Goal: Communication & Community: Share content

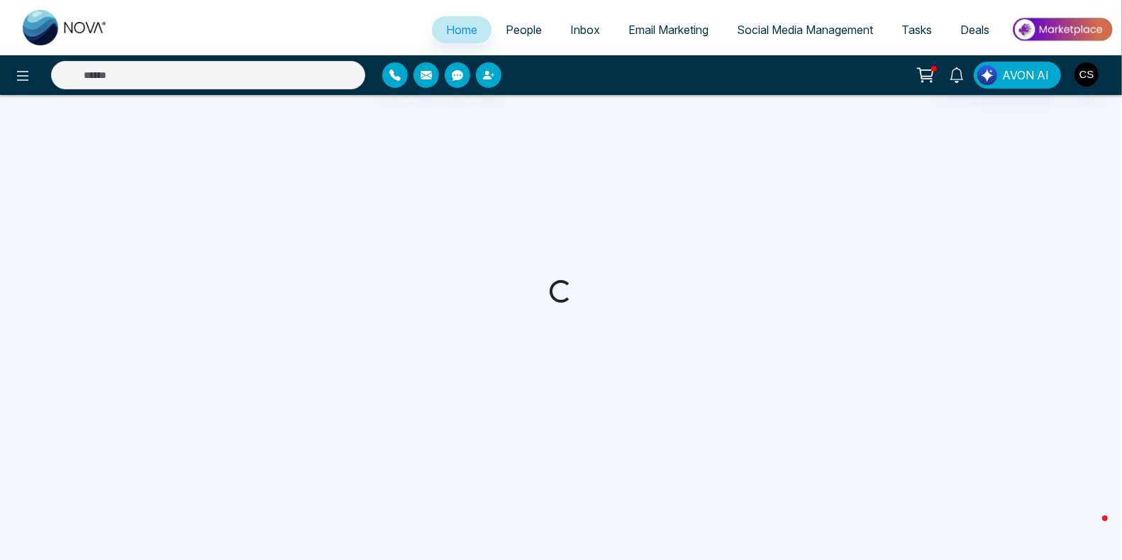
select select "*"
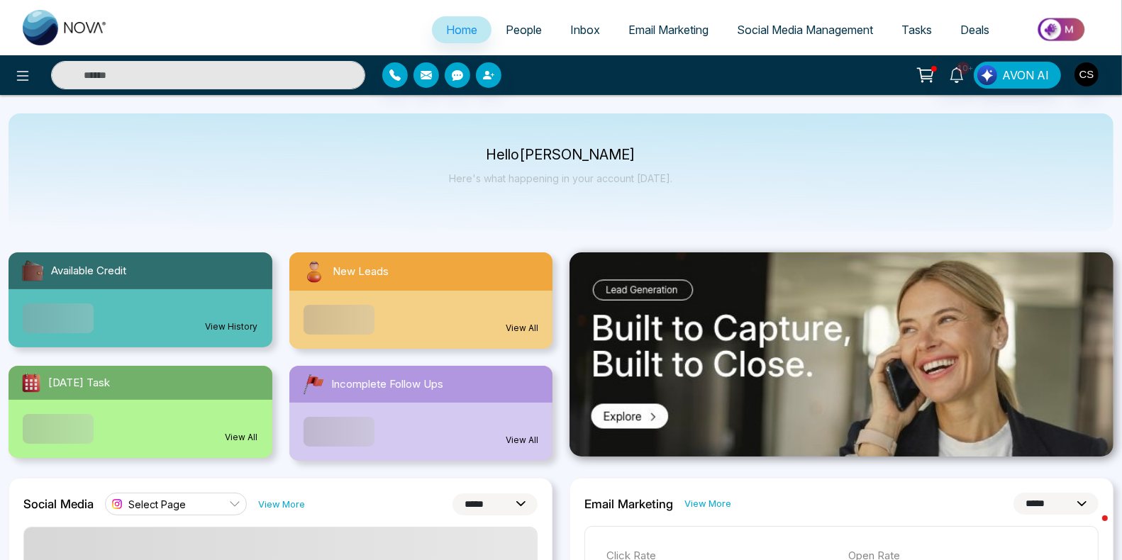
click at [514, 26] on span "People" at bounding box center [524, 30] width 36 height 14
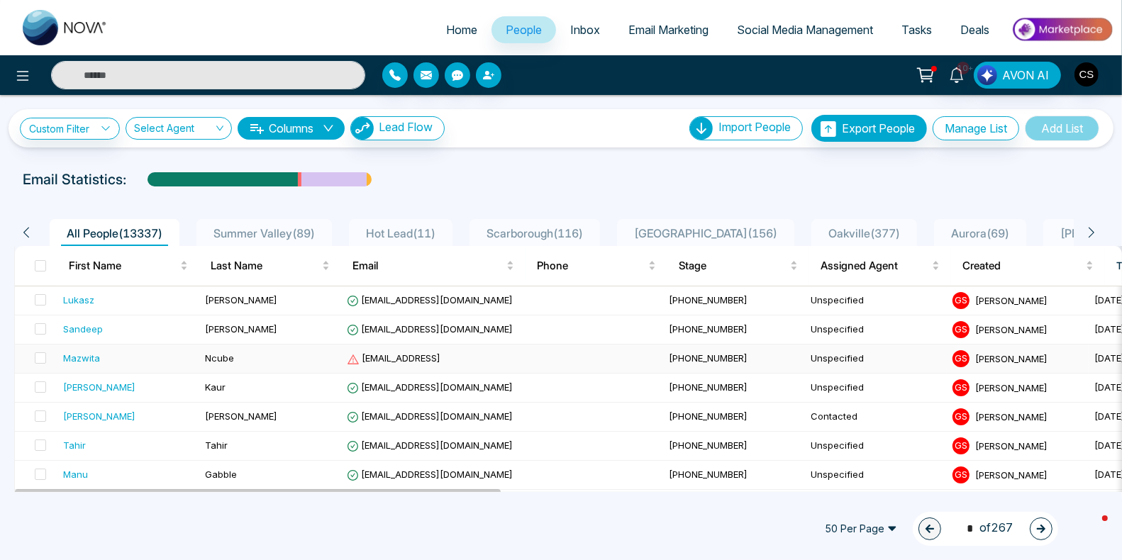
click at [209, 357] on span "Ncube" at bounding box center [219, 357] width 29 height 11
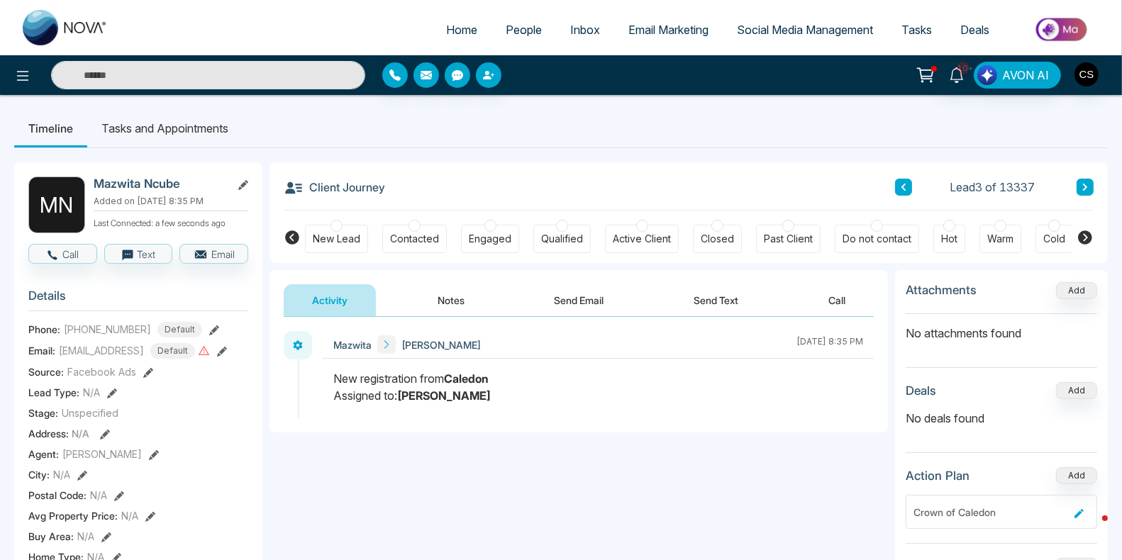
click at [227, 355] on icon at bounding box center [222, 352] width 10 height 10
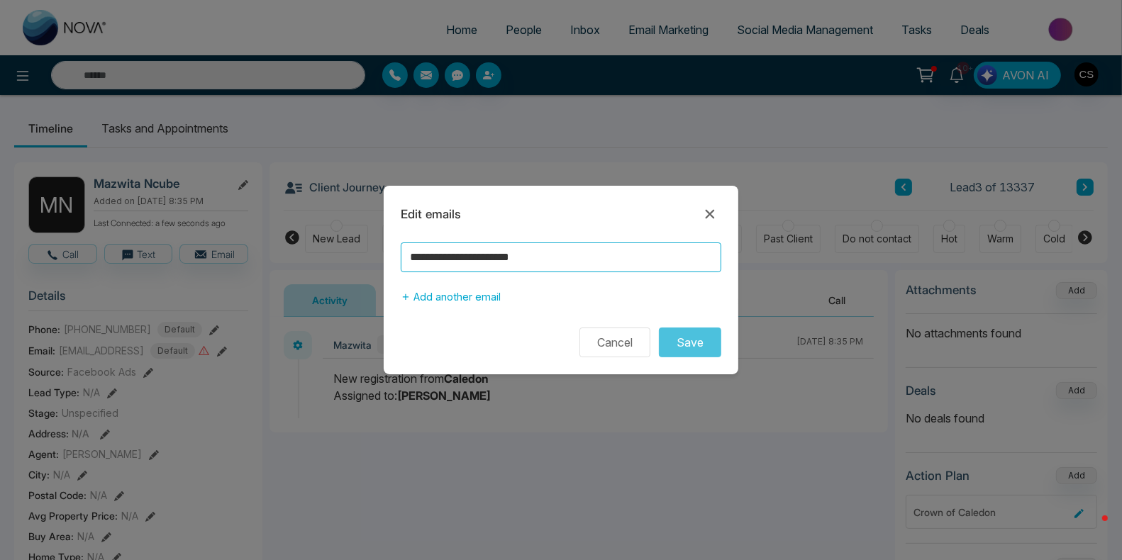
click at [573, 259] on input "**********" at bounding box center [561, 257] width 320 height 30
type input "**********"
click at [705, 342] on button "Save" at bounding box center [690, 343] width 62 height 30
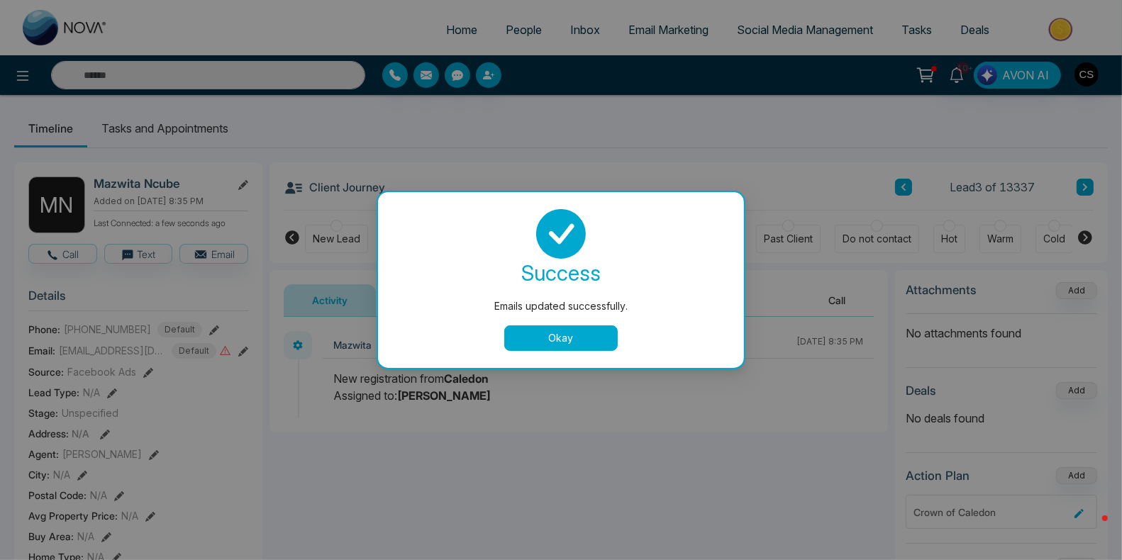
click at [593, 336] on button "Okay" at bounding box center [560, 338] width 113 height 26
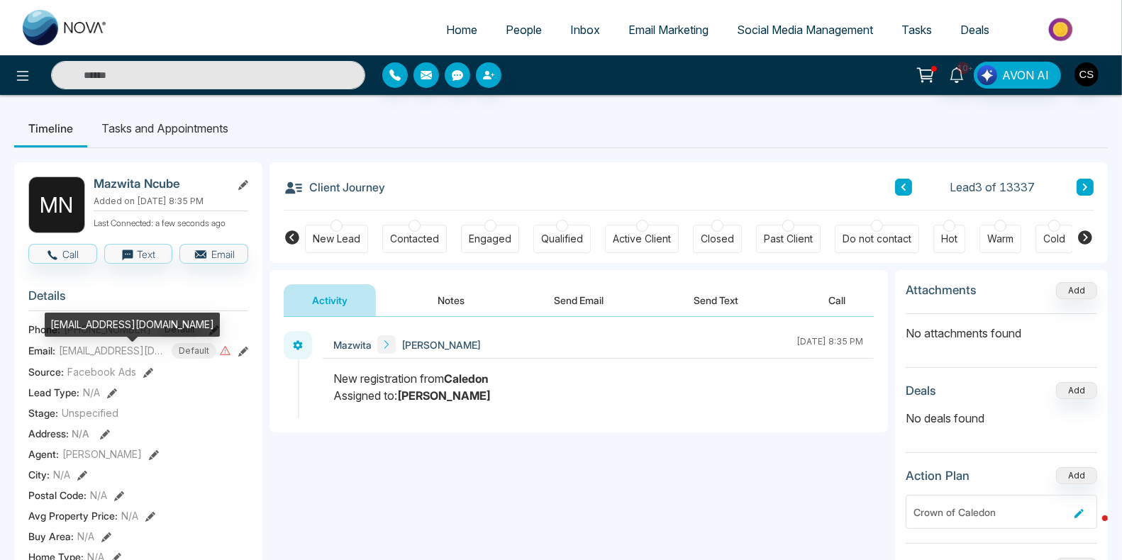
click at [143, 358] on span "[EMAIL_ADDRESS][DOMAIN_NAME]" at bounding box center [112, 350] width 106 height 15
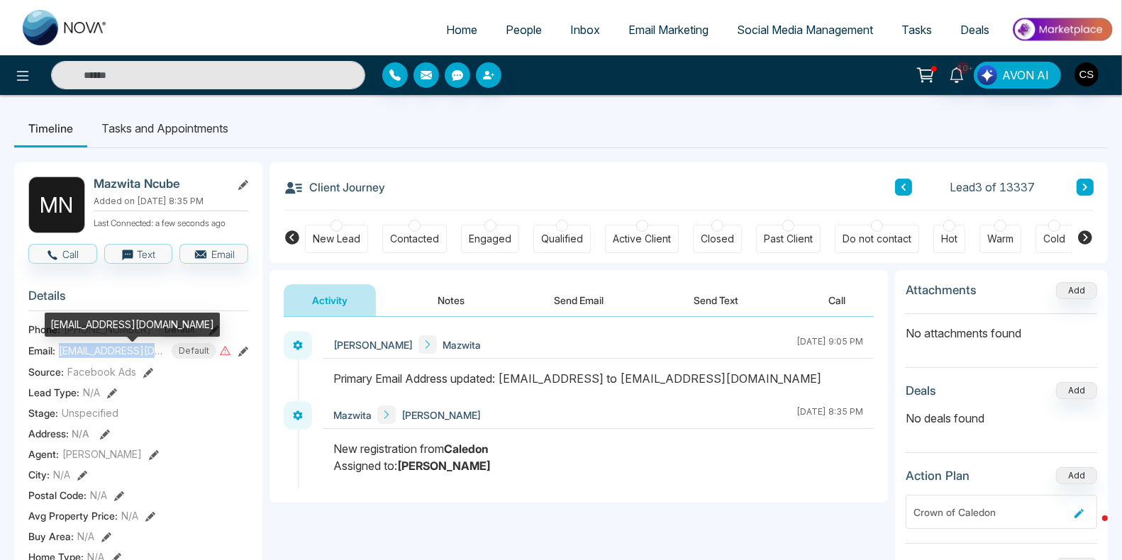
copy span "[EMAIL_ADDRESS][DOMAIN_NAME]"
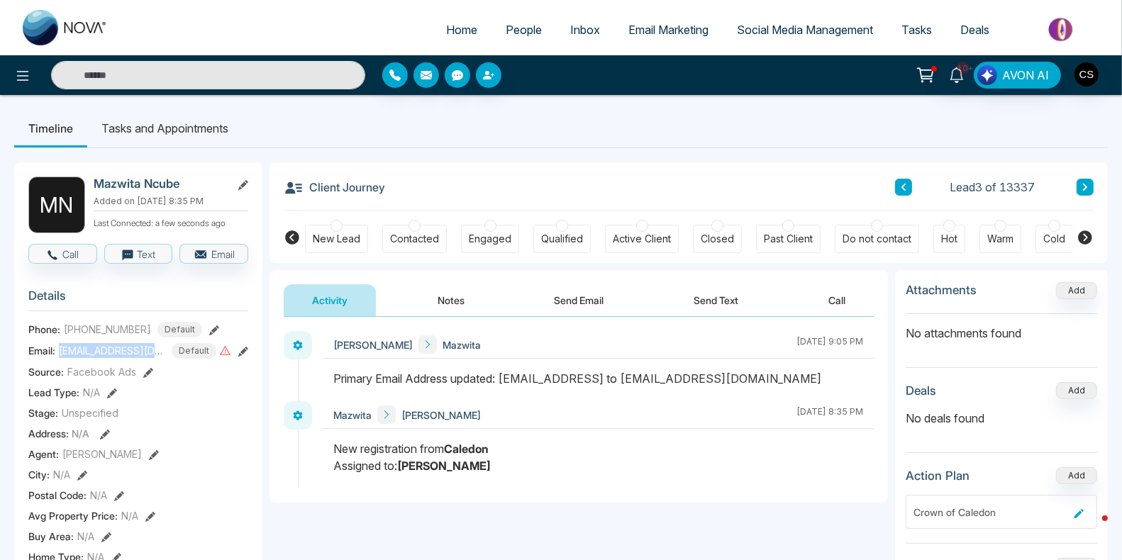
click at [450, 30] on span "Home" at bounding box center [461, 30] width 31 height 14
select select "*"
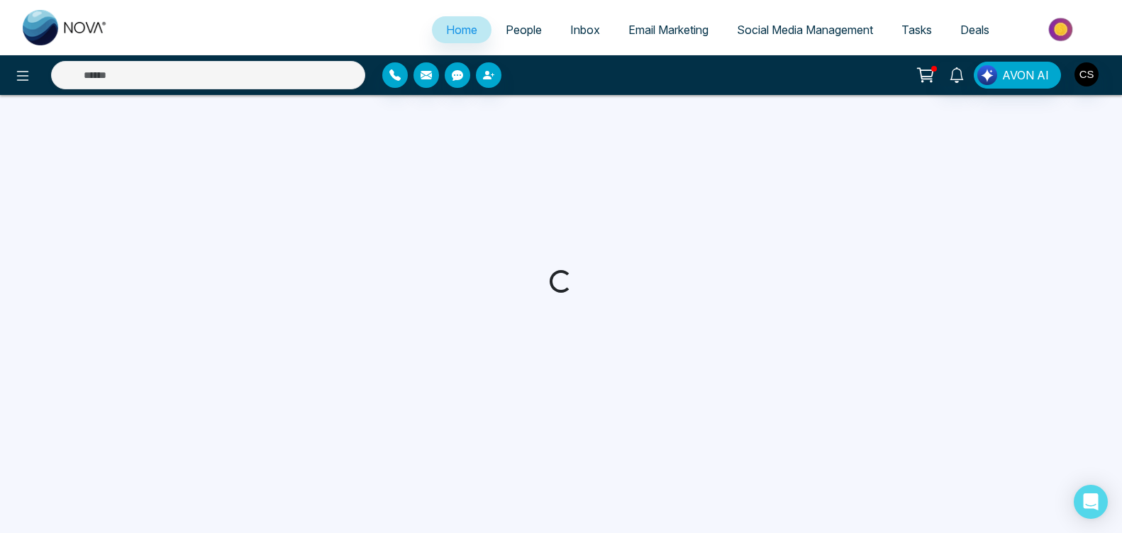
select select "*"
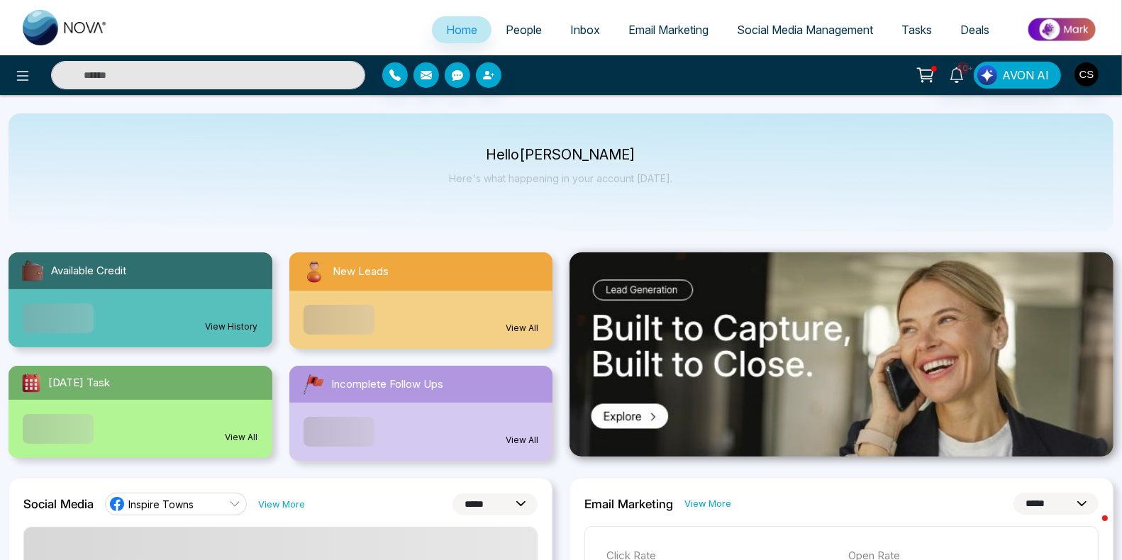
click at [527, 30] on span "People" at bounding box center [524, 30] width 36 height 14
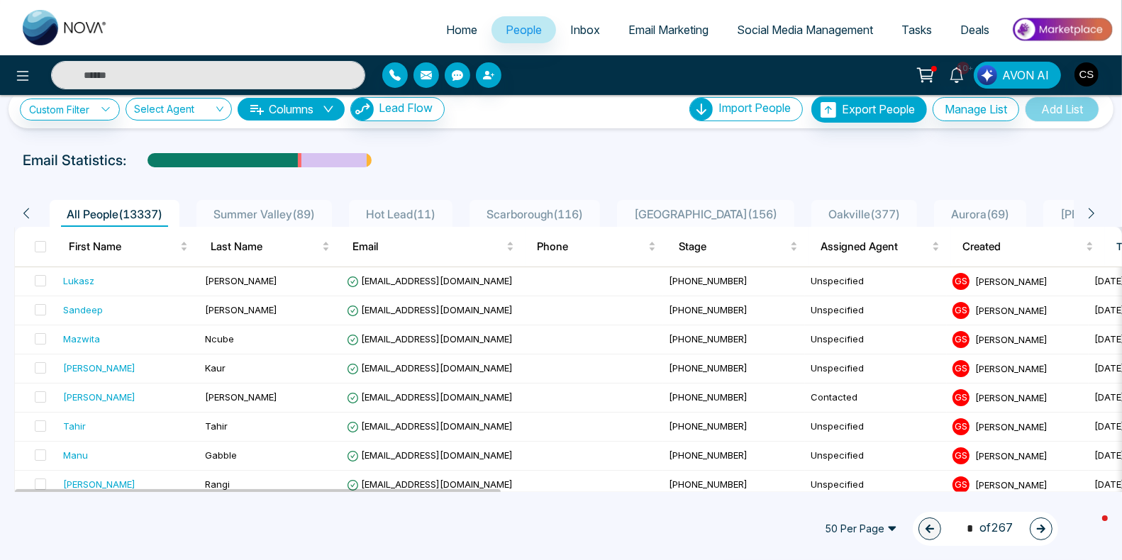
scroll to position [20, 0]
click at [179, 332] on div "Mazwita" at bounding box center [128, 338] width 130 height 14
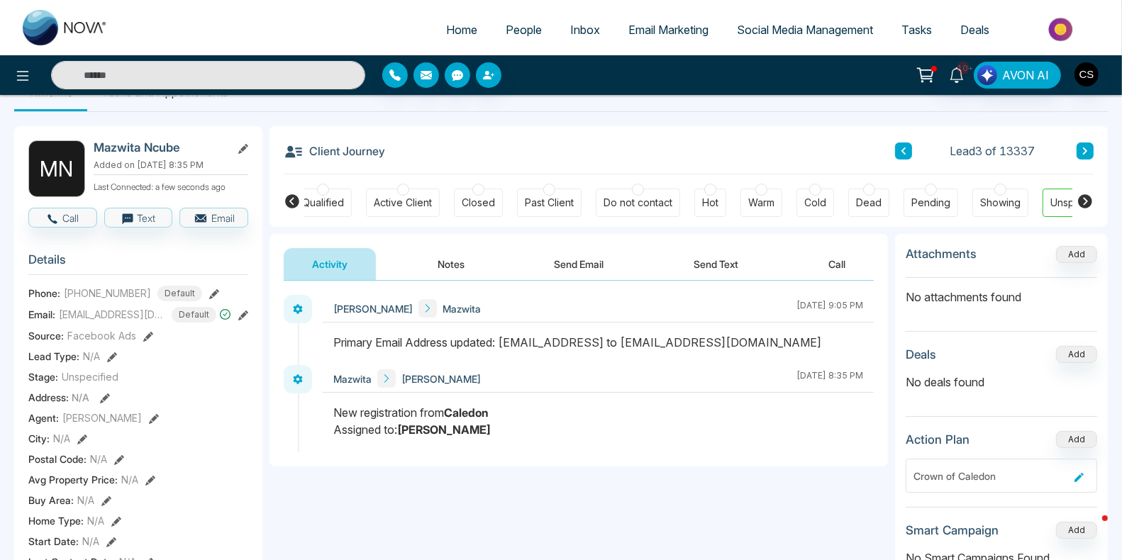
scroll to position [0, 270]
click at [570, 257] on button "Send Email" at bounding box center [579, 264] width 106 height 32
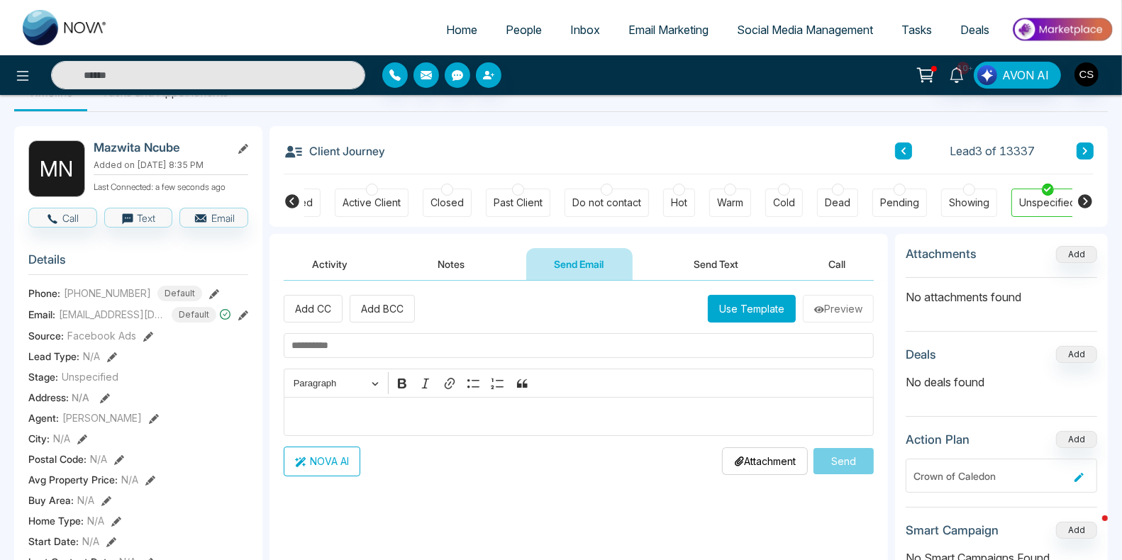
click at [738, 295] on button "Use Template" at bounding box center [752, 309] width 88 height 28
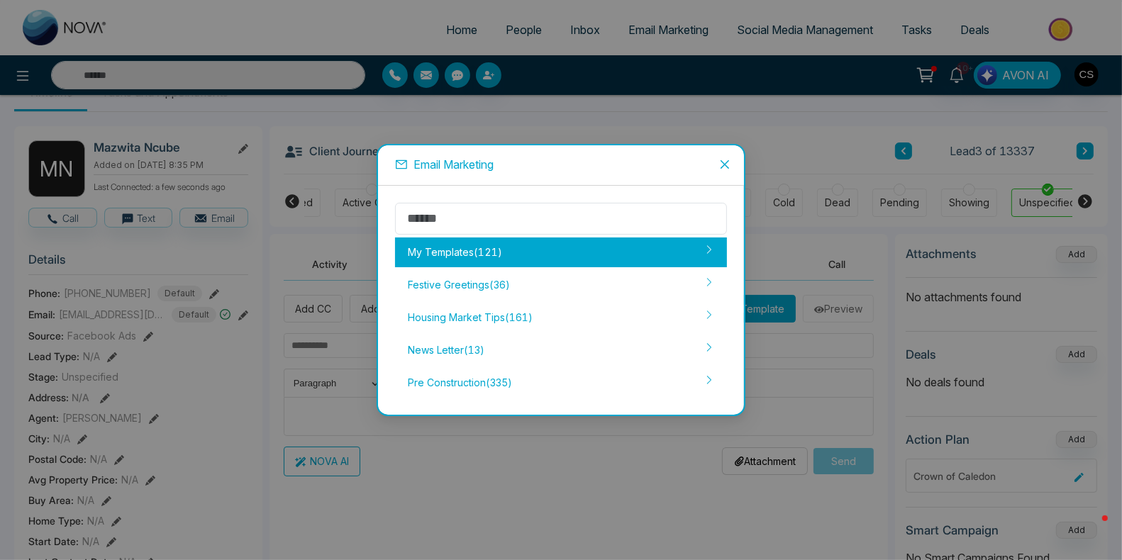
click at [638, 248] on div "My Templates ( 121 )" at bounding box center [561, 253] width 332 height 30
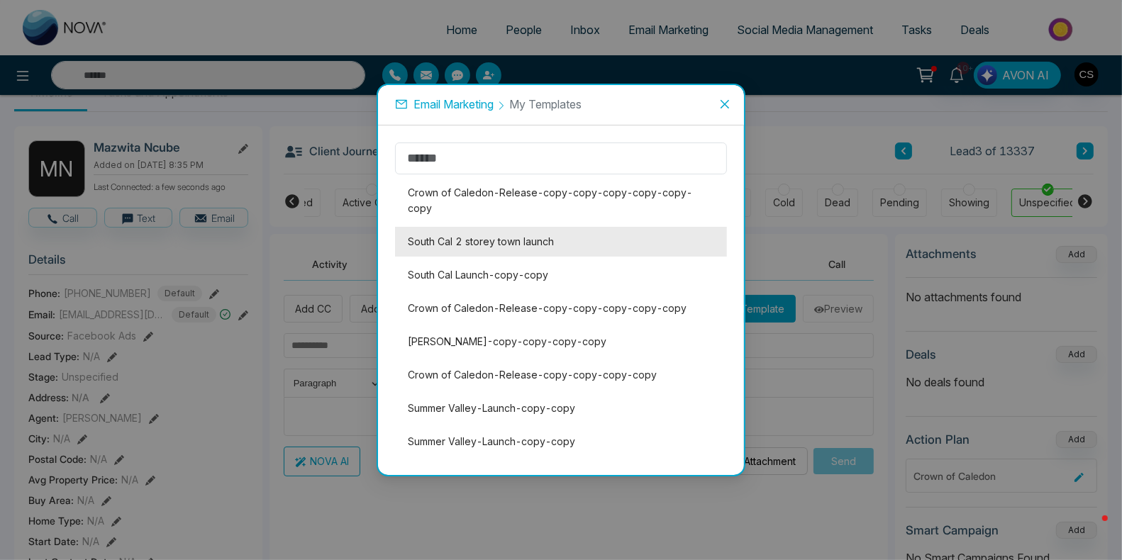
click at [630, 227] on li "South Cal 2 storey town launch" at bounding box center [561, 242] width 332 height 30
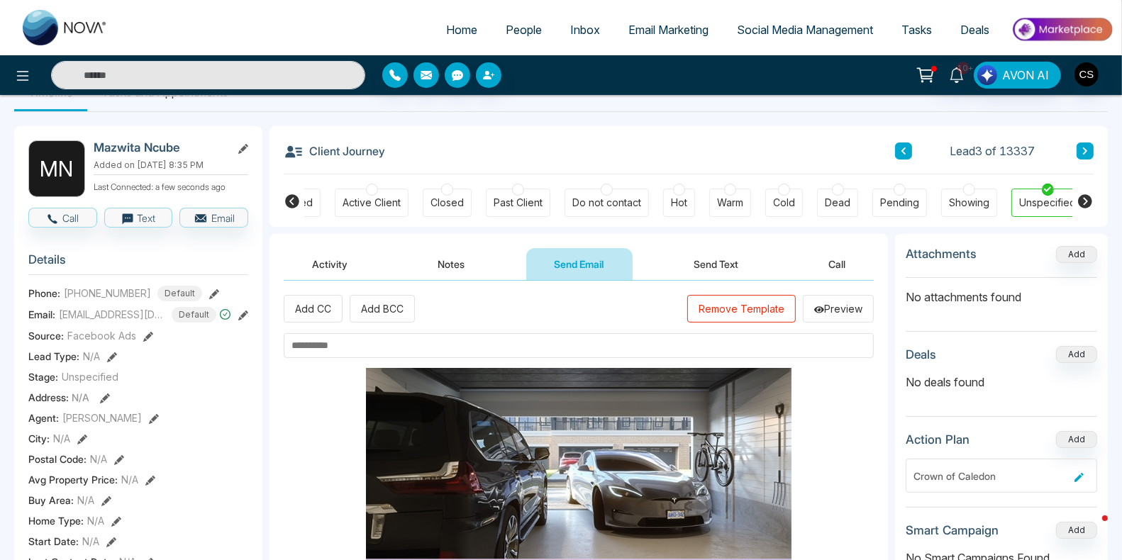
scroll to position [2017, 0]
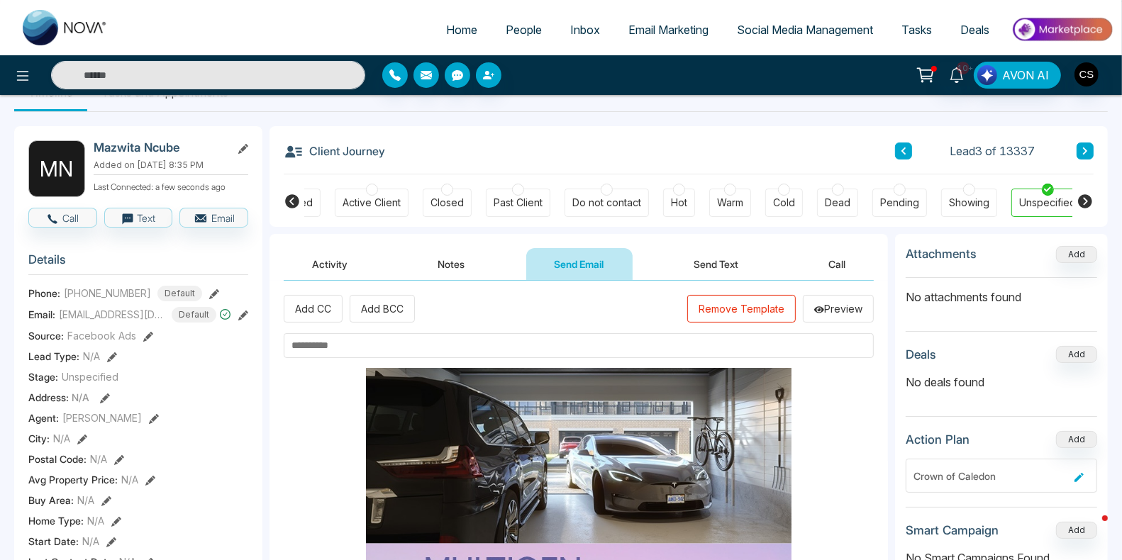
click at [703, 351] on input "text" at bounding box center [579, 345] width 590 height 25
click at [341, 345] on input "**********" at bounding box center [579, 345] width 590 height 25
click at [335, 344] on input "**********" at bounding box center [579, 345] width 590 height 25
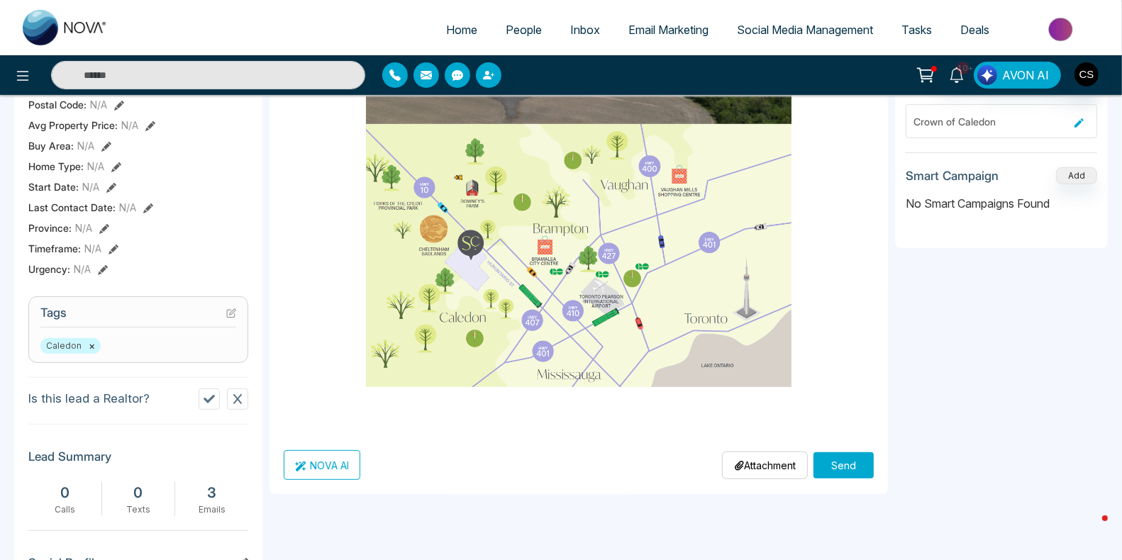
scroll to position [392, 0]
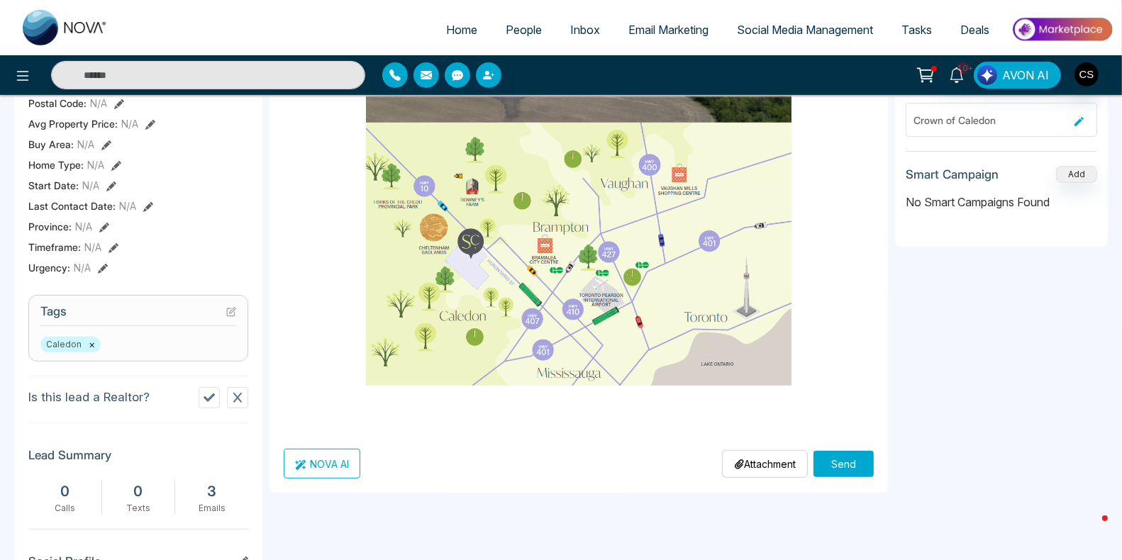
type input "**********"
click at [854, 460] on button "Send" at bounding box center [843, 464] width 60 height 26
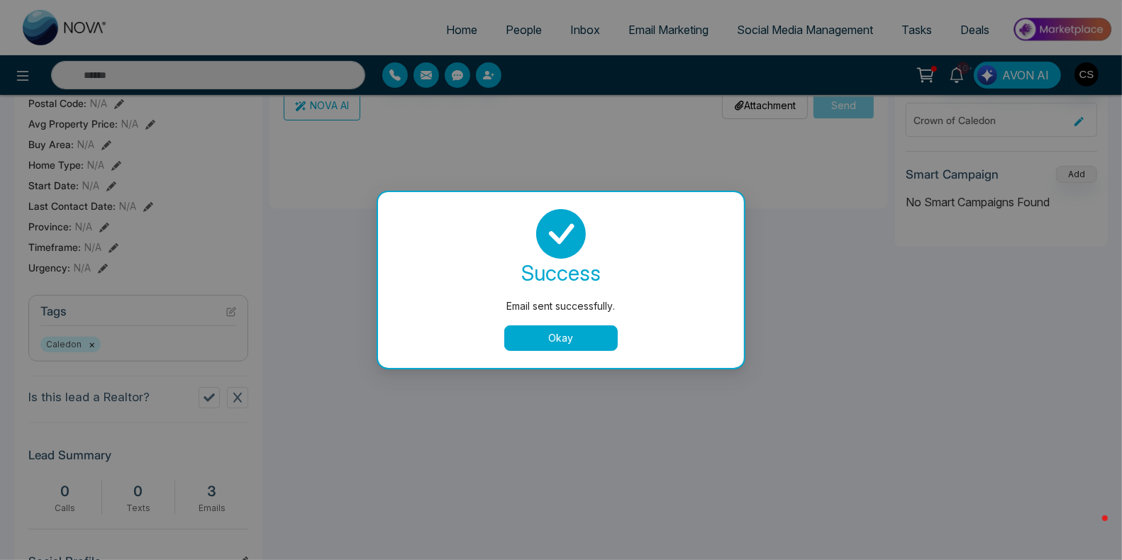
click at [557, 334] on button "Okay" at bounding box center [560, 338] width 113 height 26
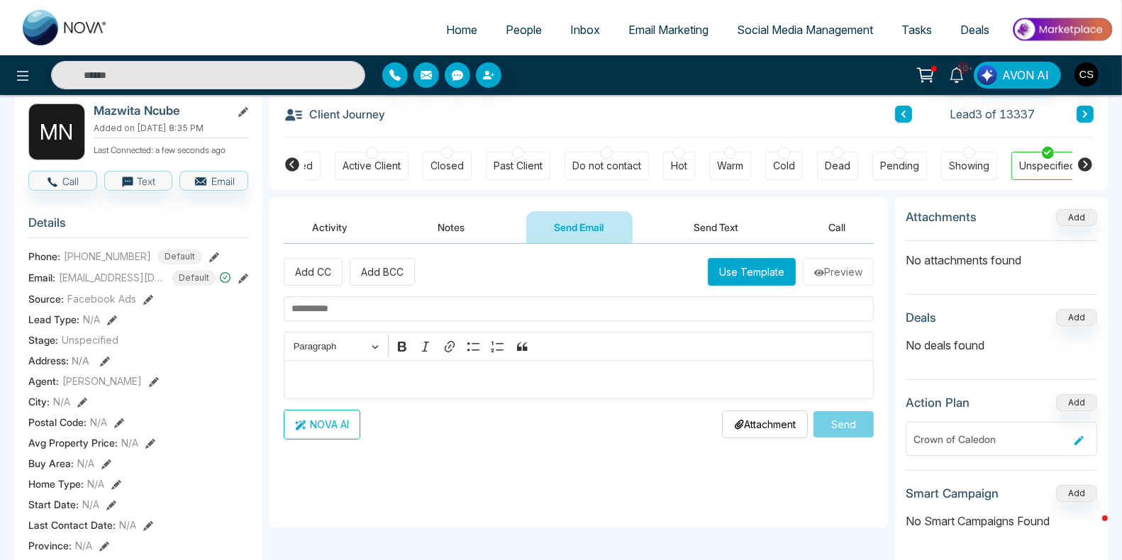
scroll to position [74, 0]
click at [601, 226] on button "Send Email" at bounding box center [579, 227] width 106 height 32
click at [732, 259] on button "Use Template" at bounding box center [752, 271] width 88 height 28
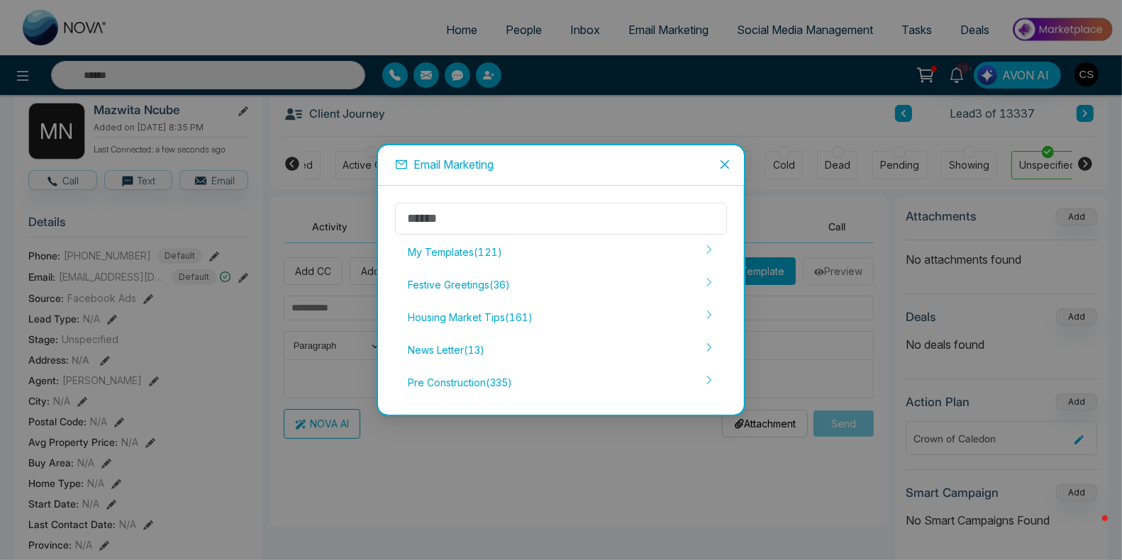
click at [769, 475] on div "Email Marketing My Templates ( 121 ) Festive Greetings ( 36 ) Housing Market Ti…" at bounding box center [561, 280] width 1122 height 560
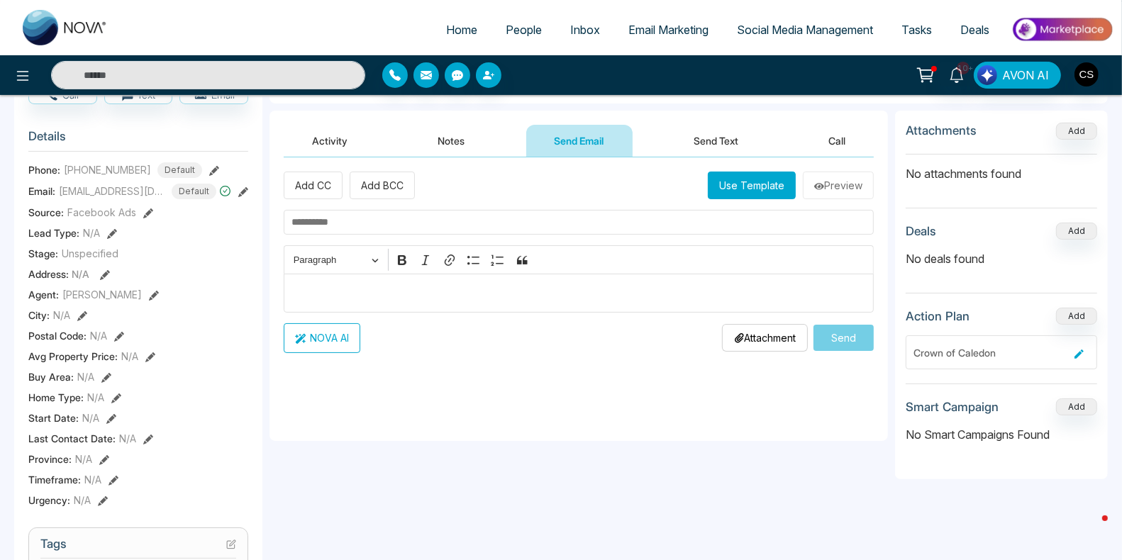
scroll to position [171, 0]
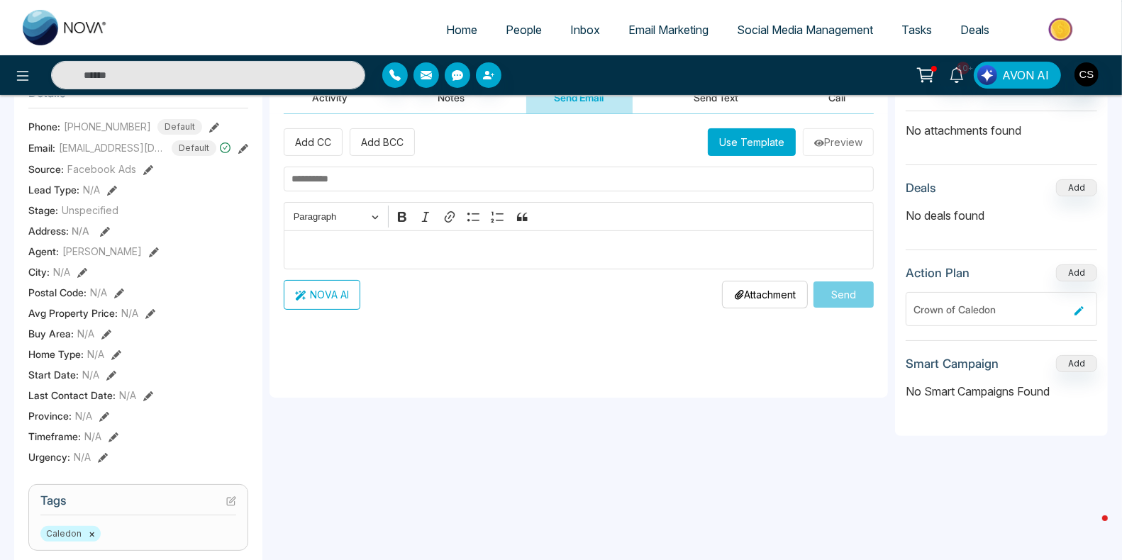
scroll to position [170, 0]
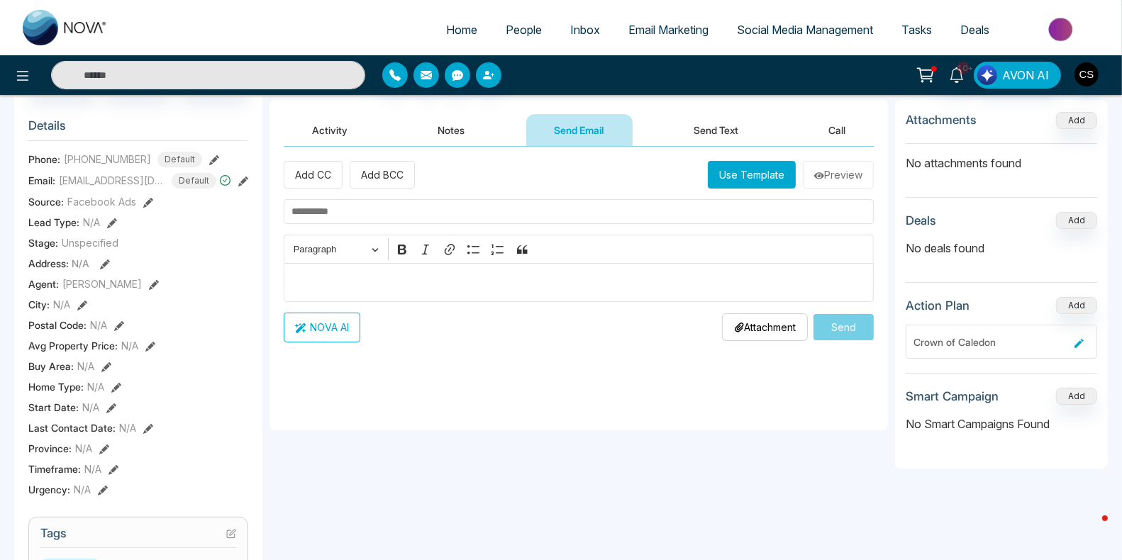
click at [723, 178] on button "Use Template" at bounding box center [752, 175] width 88 height 28
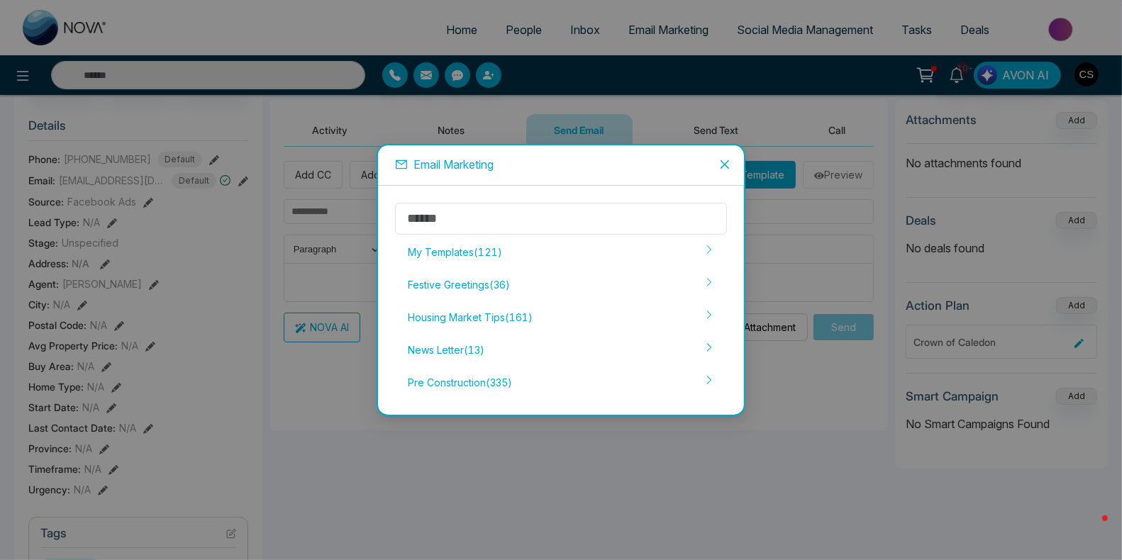
click at [326, 130] on div "Email Marketing My Templates ( 121 ) Festive Greetings ( 36 ) Housing Market Ti…" at bounding box center [561, 280] width 1122 height 560
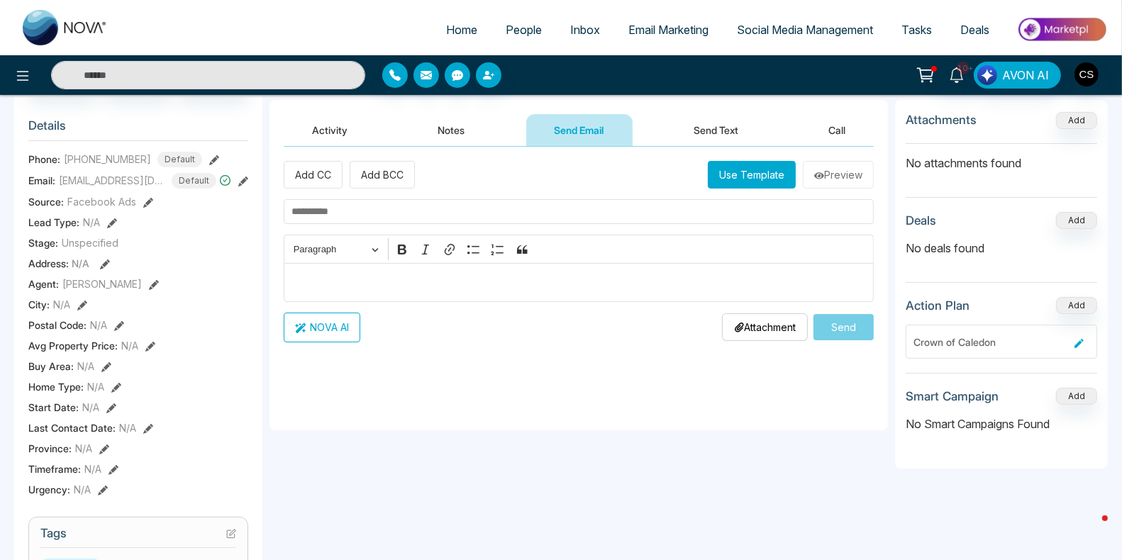
click at [326, 130] on button "Activity" at bounding box center [330, 130] width 92 height 32
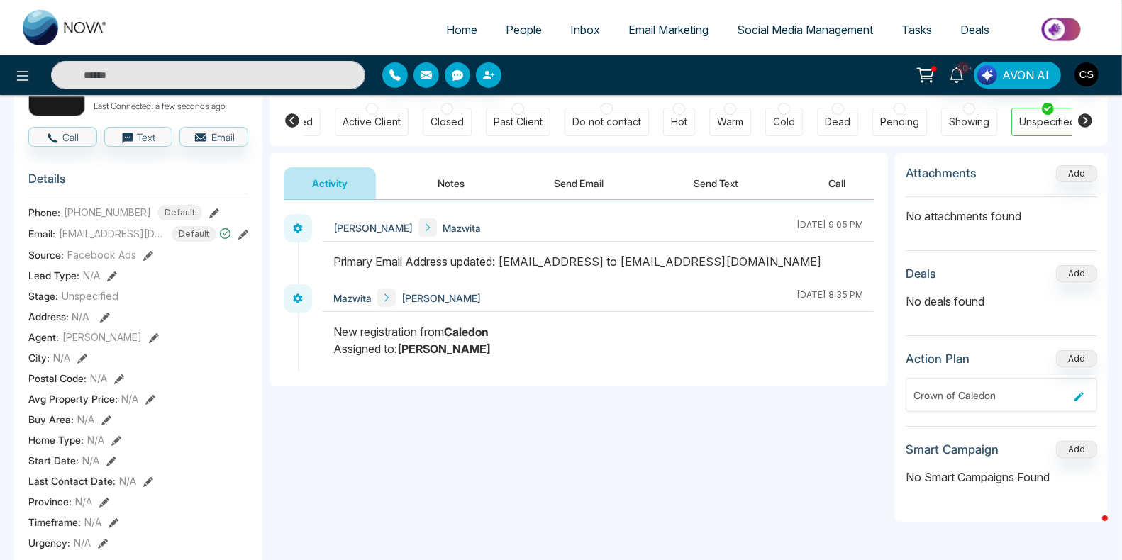
scroll to position [103, 0]
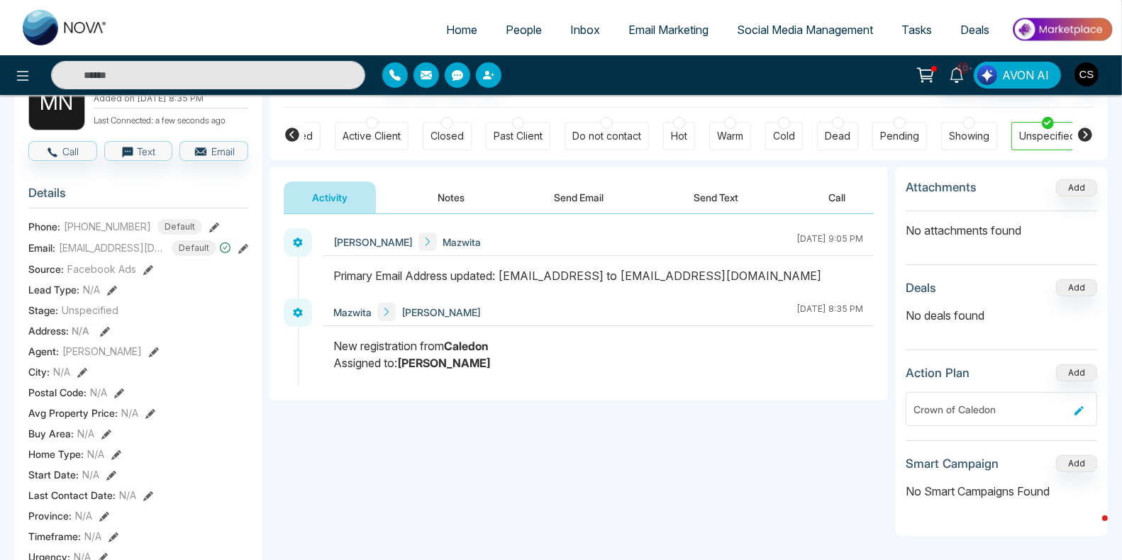
click at [596, 185] on button "Send Email" at bounding box center [579, 198] width 106 height 32
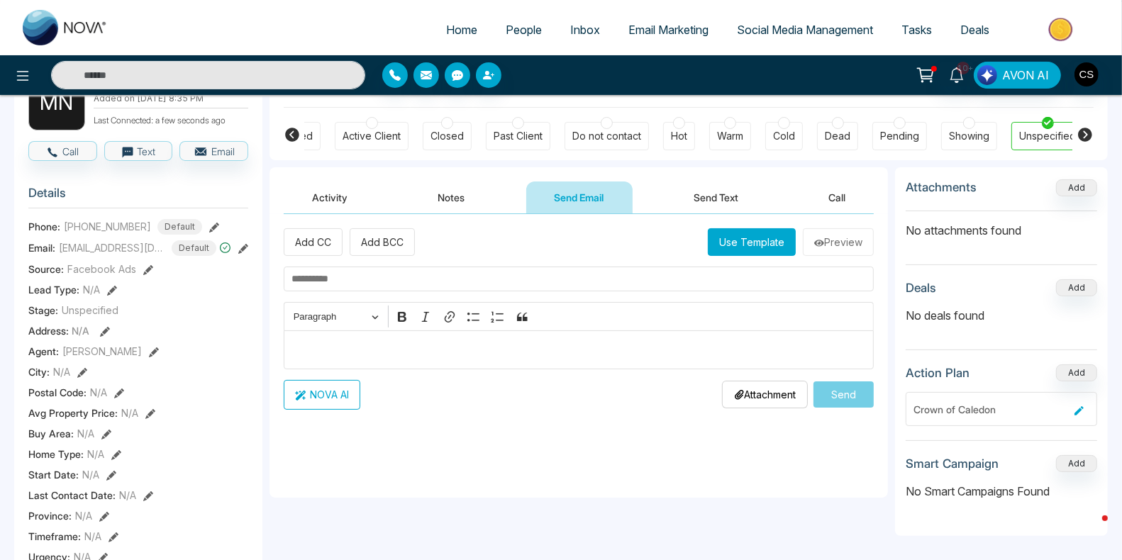
click at [748, 237] on button "Use Template" at bounding box center [752, 242] width 88 height 28
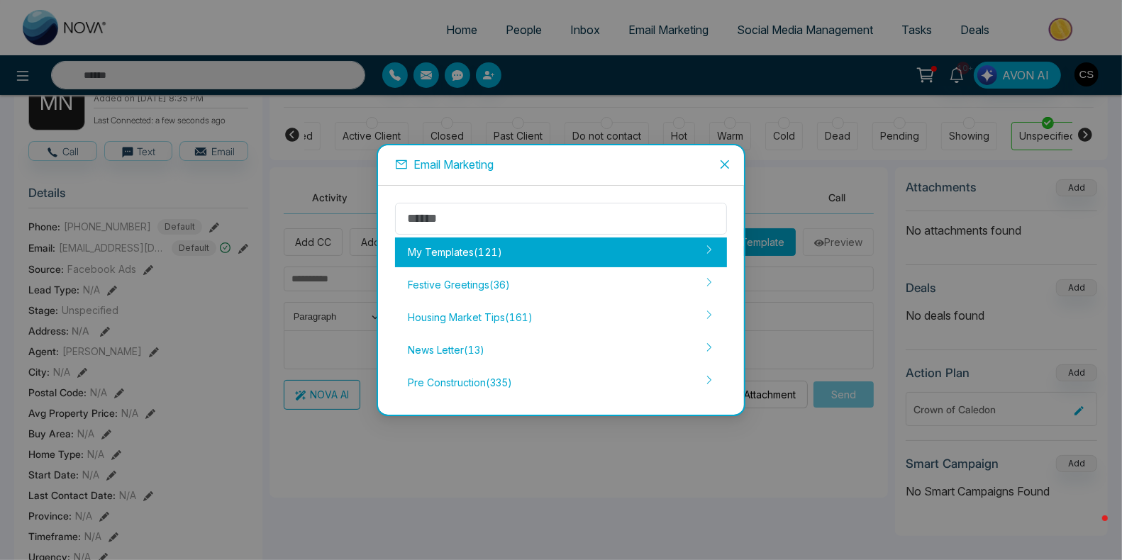
click at [586, 246] on div "My Templates ( 121 )" at bounding box center [561, 253] width 332 height 30
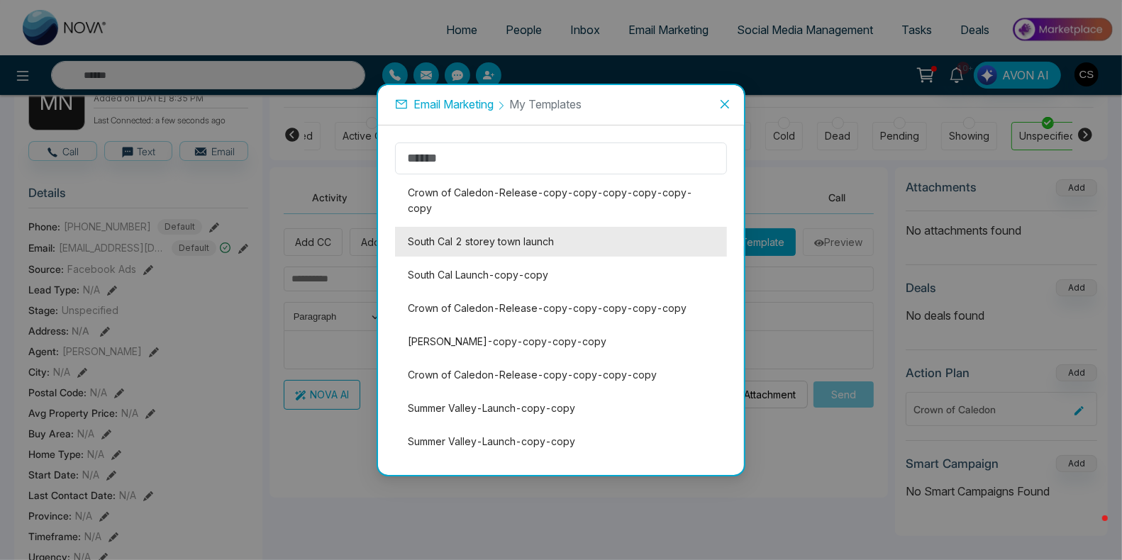
click at [587, 227] on li "South Cal 2 storey town launch" at bounding box center [561, 242] width 332 height 30
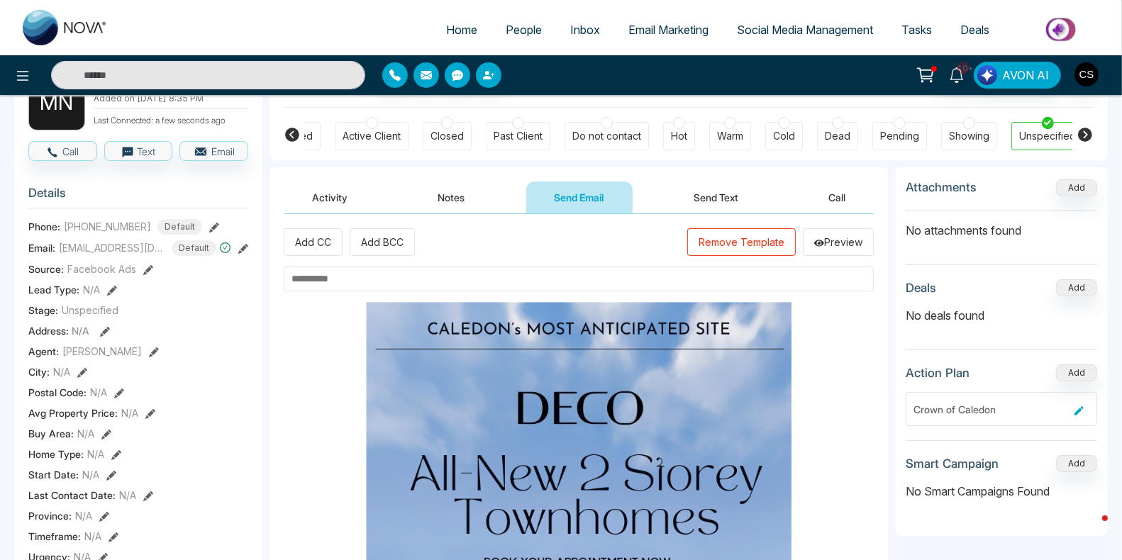
click at [575, 274] on input "text" at bounding box center [579, 279] width 590 height 25
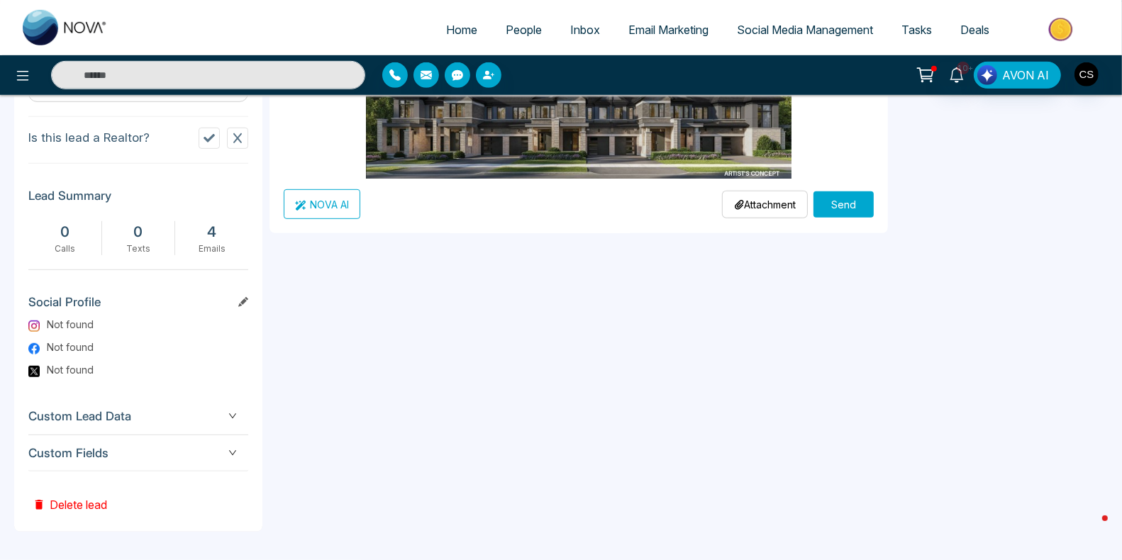
scroll to position [649, 0]
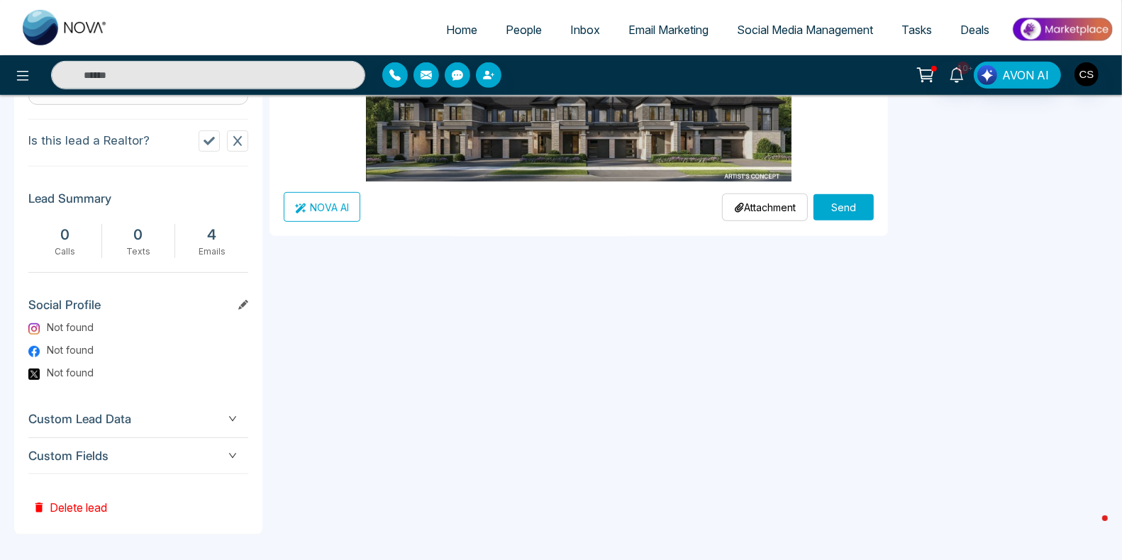
type input "**********"
click at [849, 213] on button "Send" at bounding box center [843, 207] width 60 height 26
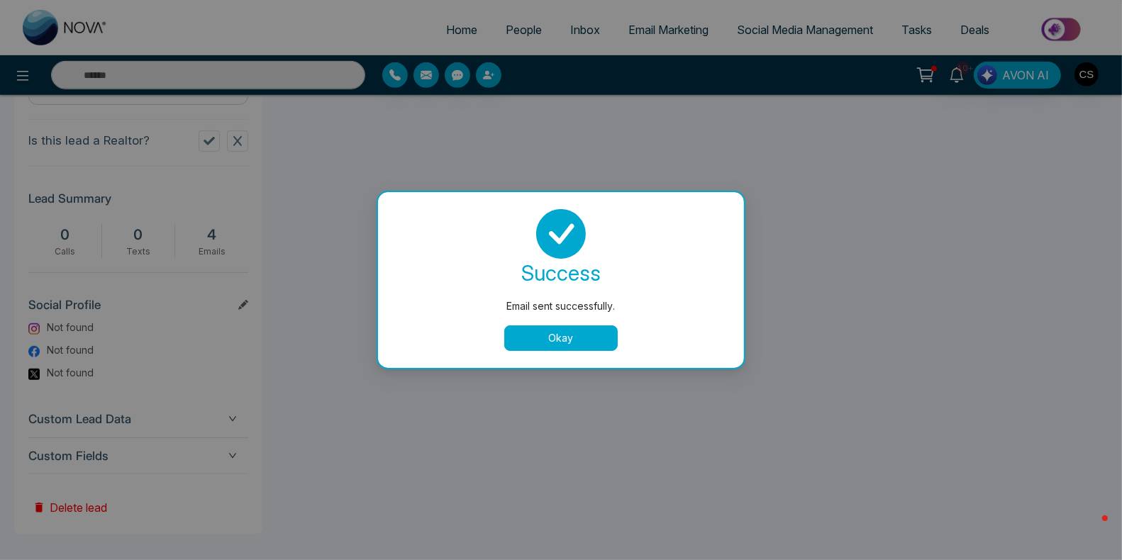
click at [587, 343] on button "Okay" at bounding box center [560, 338] width 113 height 26
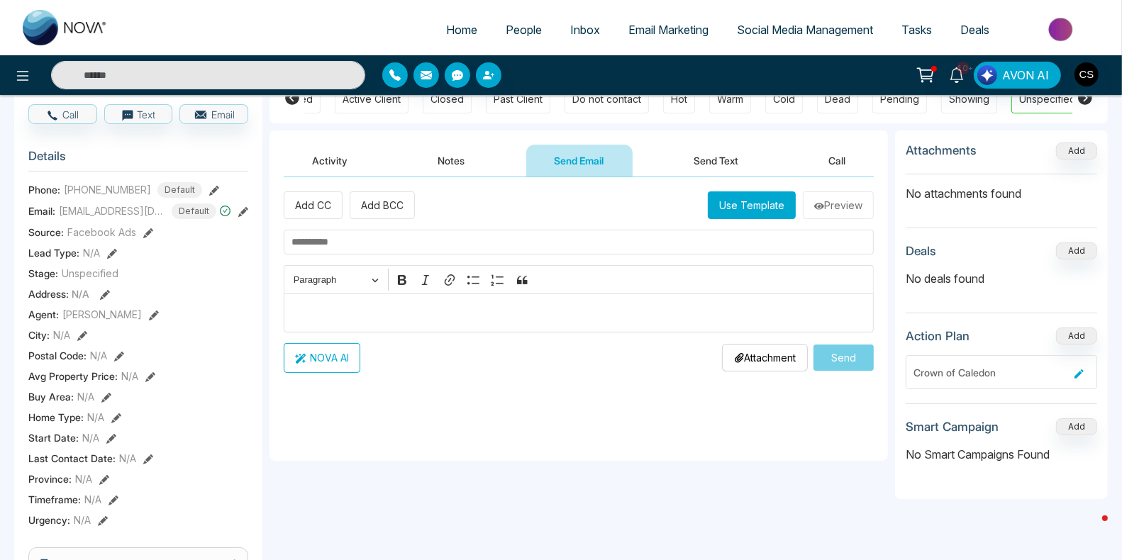
scroll to position [124, 0]
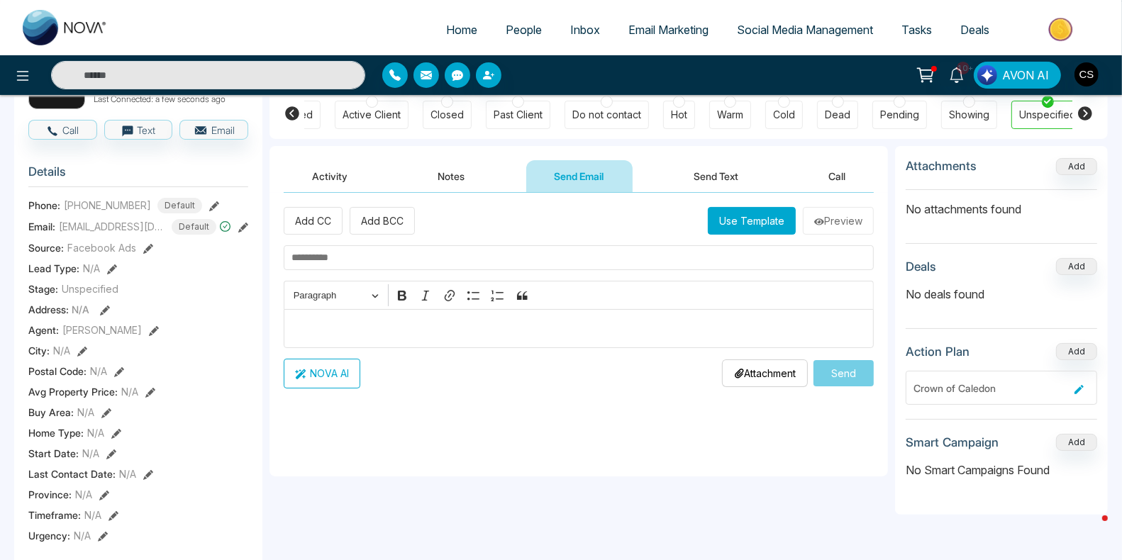
click at [338, 182] on button "Activity" at bounding box center [330, 176] width 92 height 32
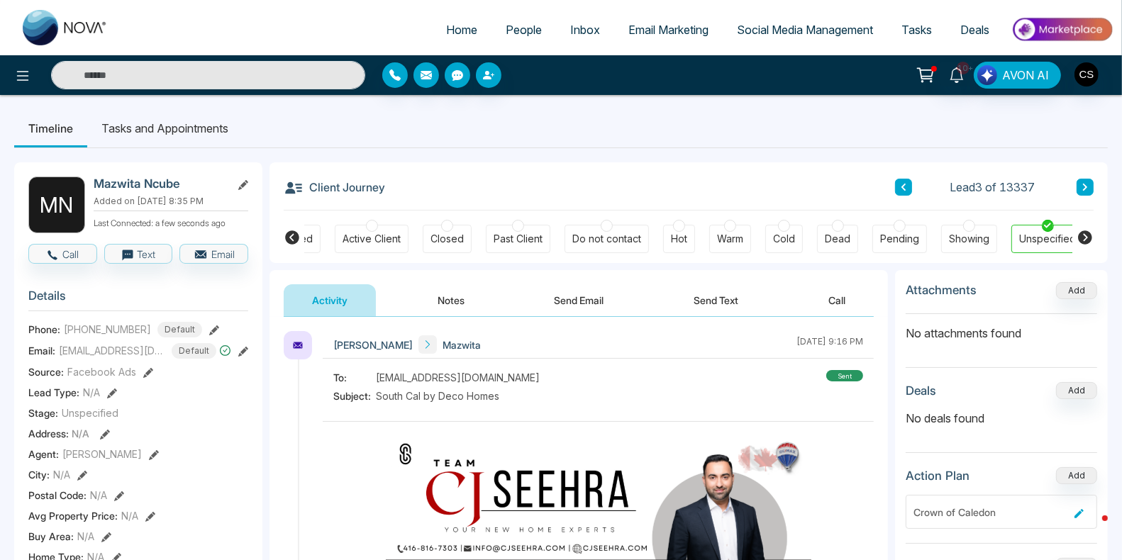
click at [584, 301] on button "Send Email" at bounding box center [579, 300] width 106 height 32
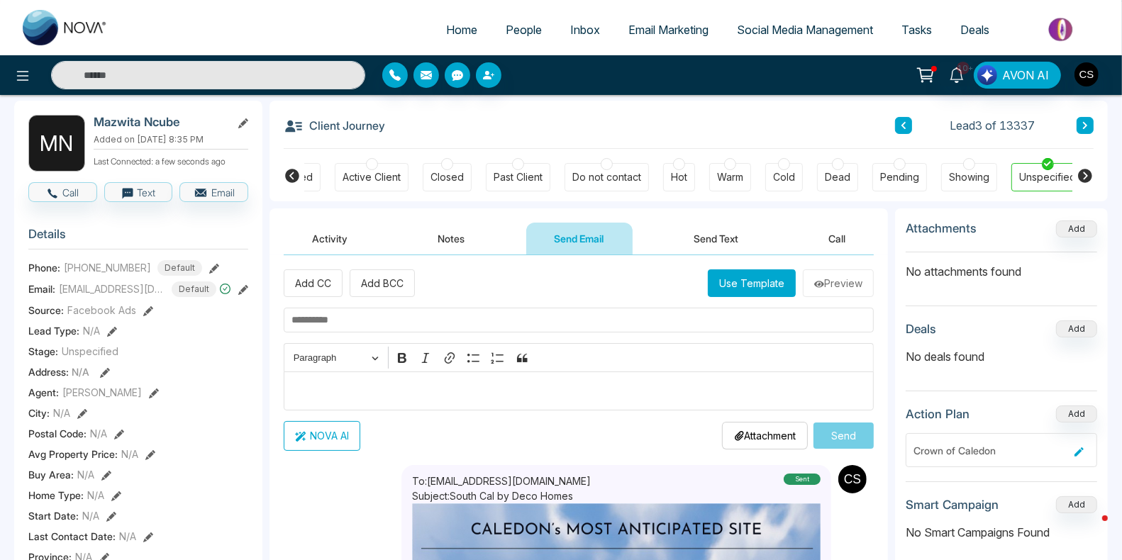
scroll to position [74, 0]
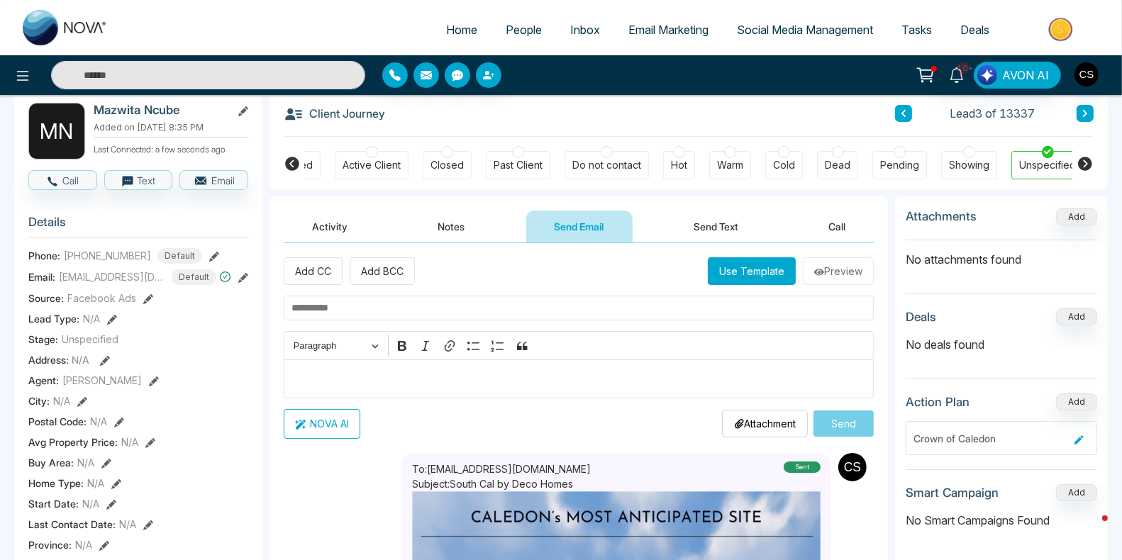
click at [755, 272] on button "Use Template" at bounding box center [752, 271] width 88 height 28
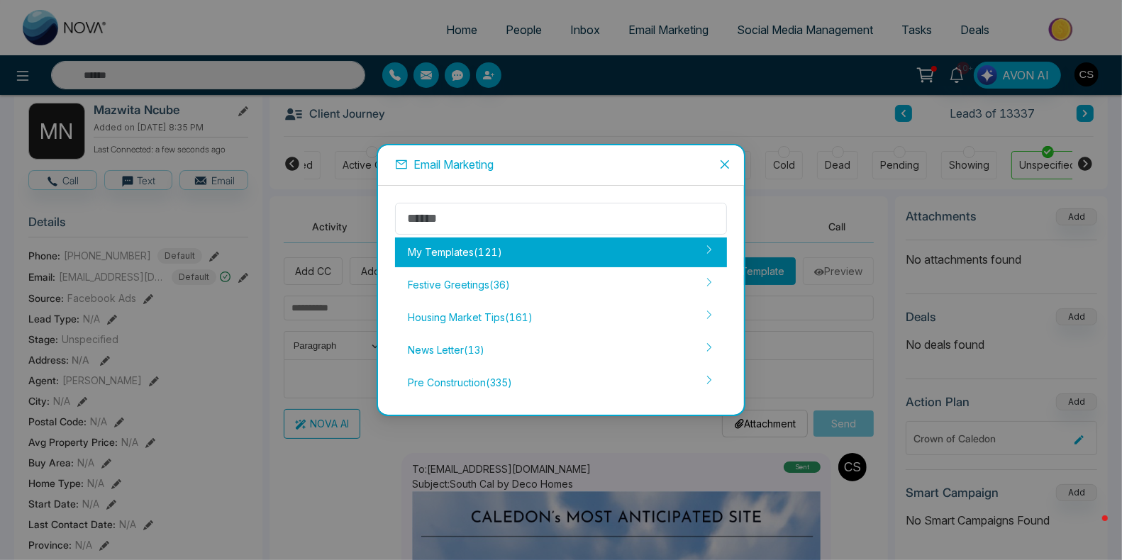
click at [635, 251] on div "My Templates ( 121 )" at bounding box center [561, 253] width 332 height 30
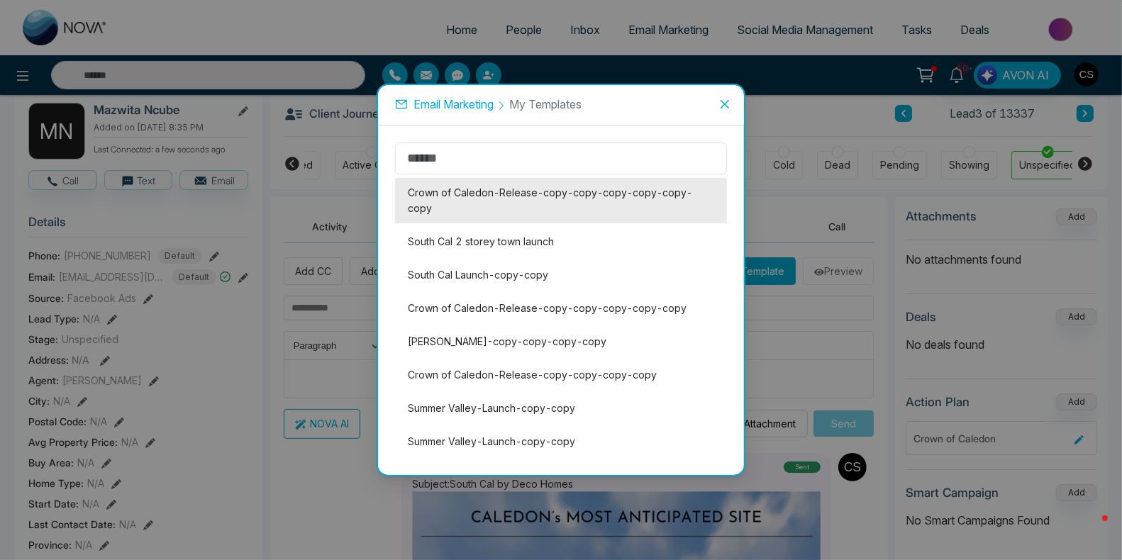
click at [630, 203] on li "Crown of Caledon-Release-copy-copy-copy-copy-copy-copy" at bounding box center [561, 200] width 332 height 45
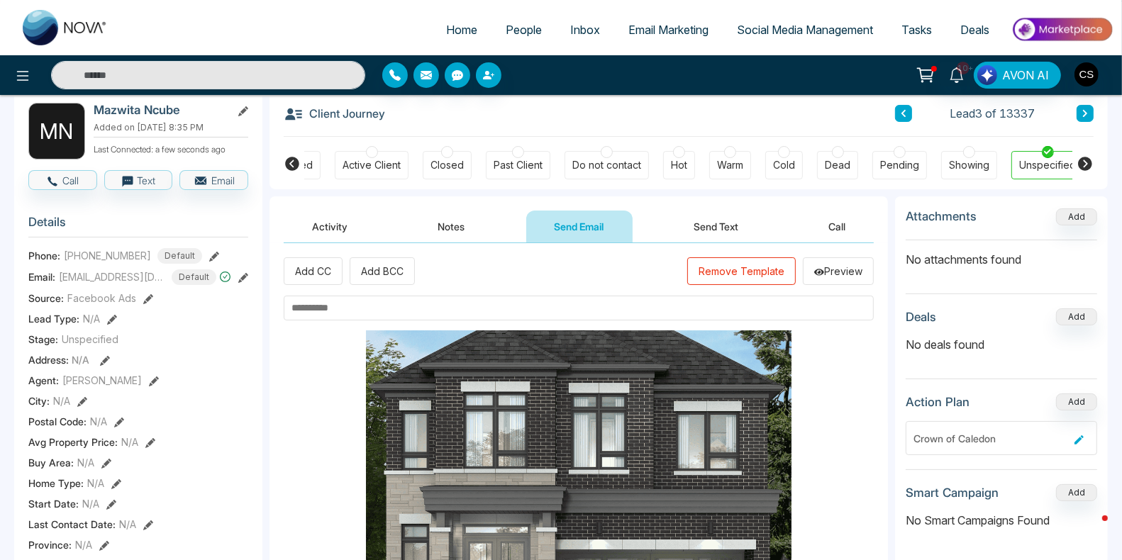
scroll to position [0, 0]
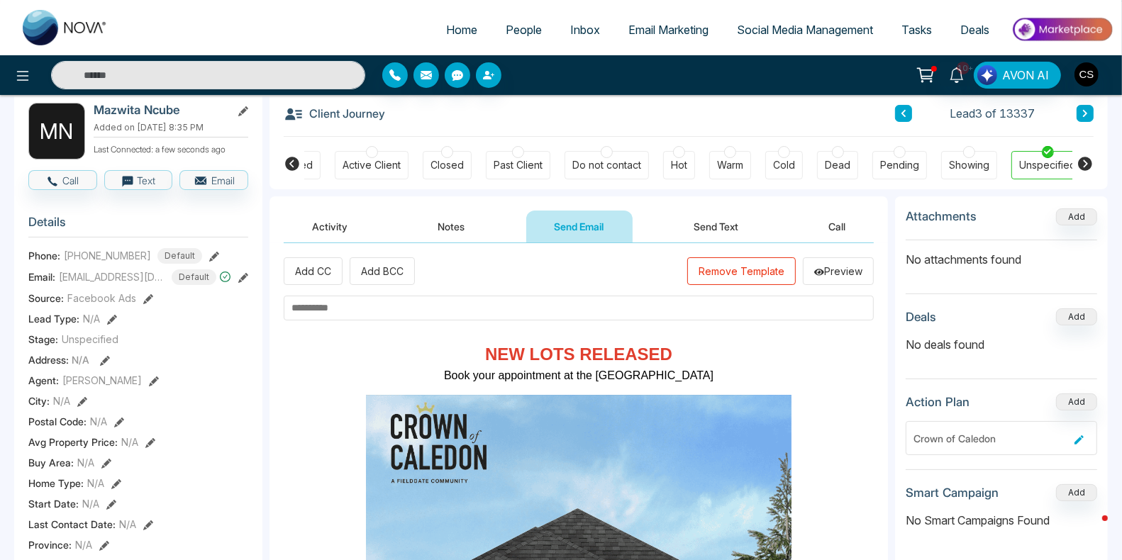
click at [483, 307] on input "text" at bounding box center [579, 308] width 590 height 25
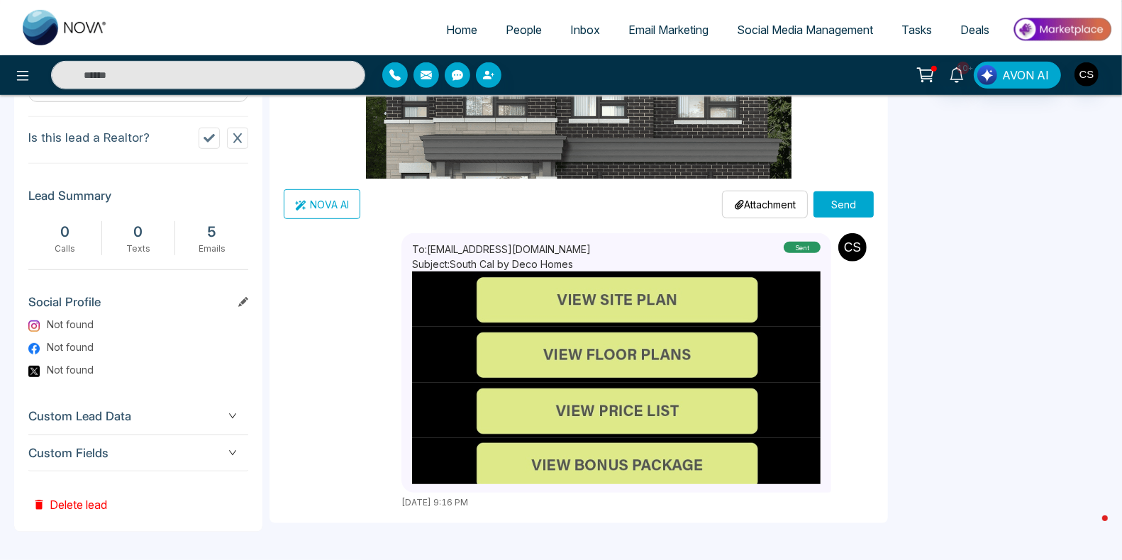
scroll to position [936, 0]
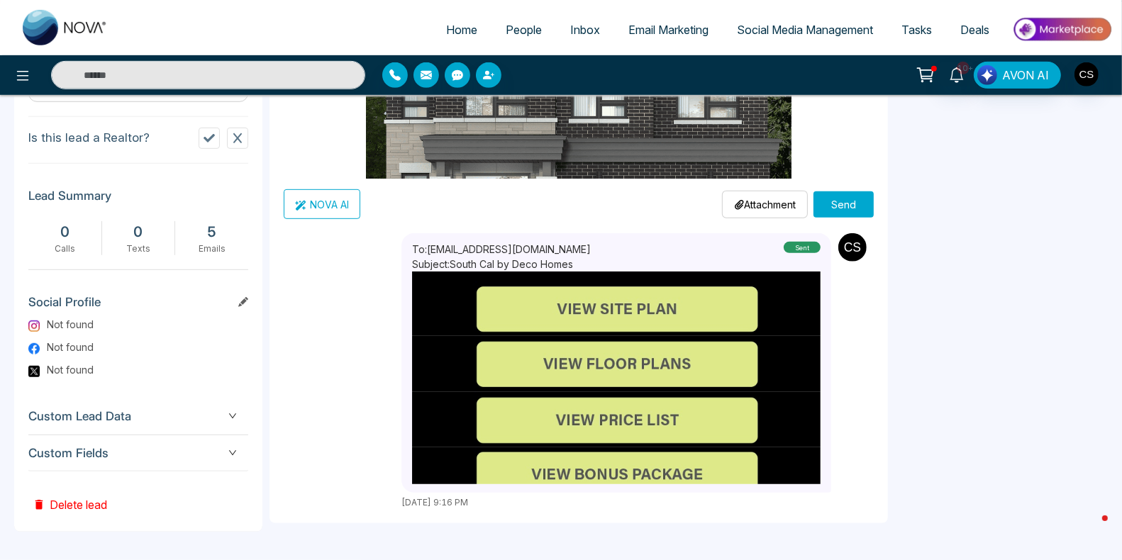
type input "**********"
click at [843, 191] on button "Send" at bounding box center [843, 204] width 60 height 26
